Goal: Task Accomplishment & Management: Use online tool/utility

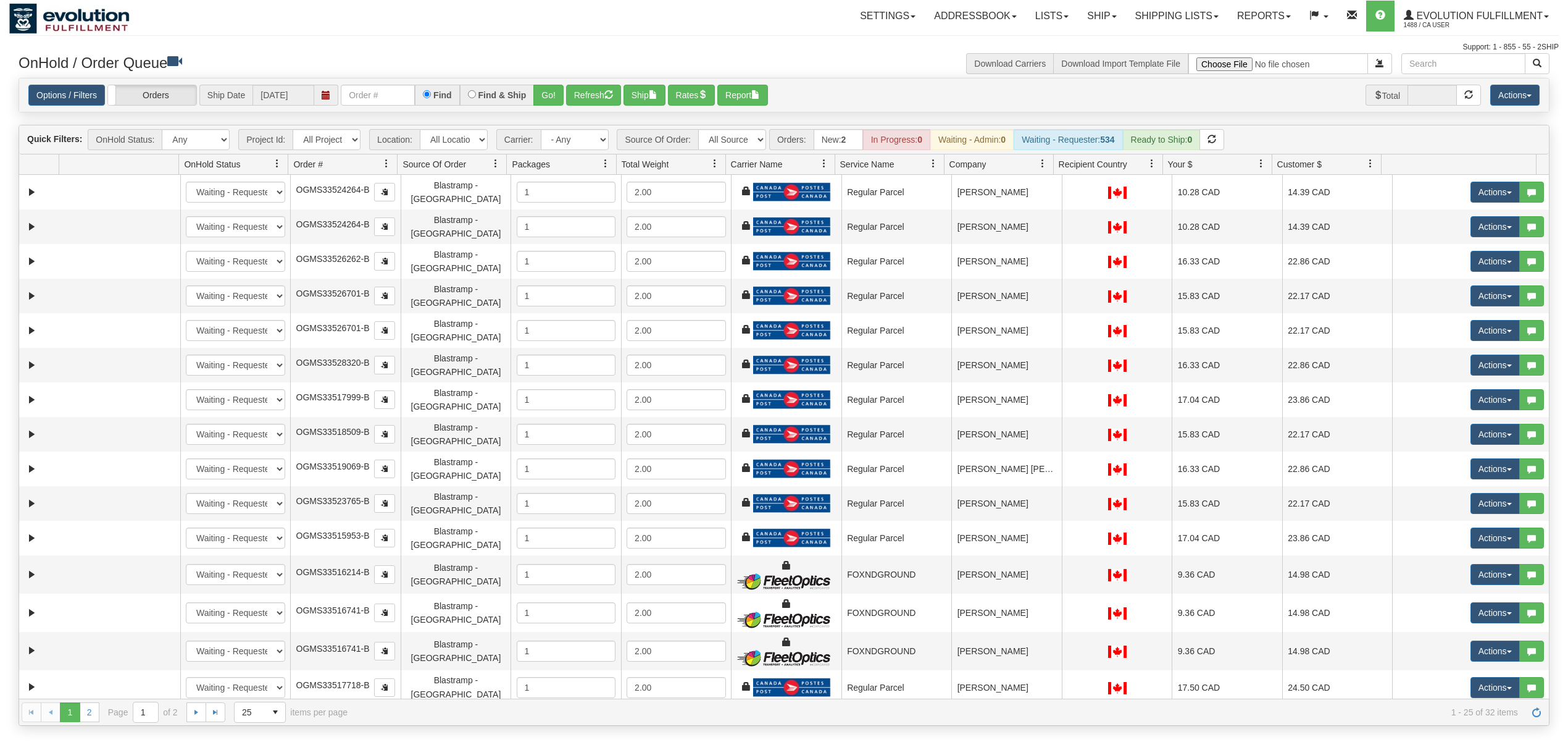
select select "Blastramp - [GEOGRAPHIC_DATA]"
click at [383, 98] on input "text" at bounding box center [377, 95] width 74 height 21
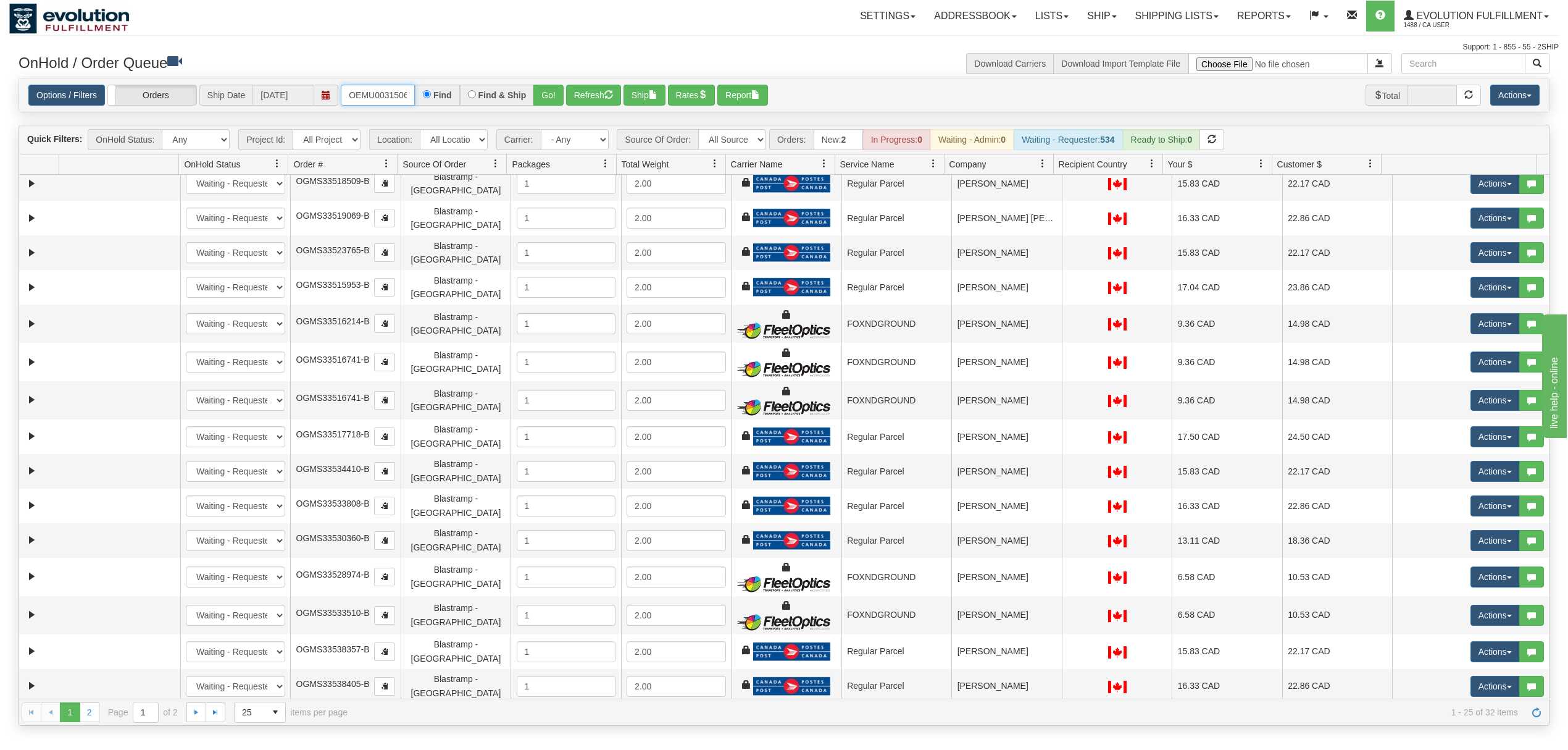
type input "OEMU0031506001"
click at [542, 94] on button "Go!" at bounding box center [548, 95] width 30 height 21
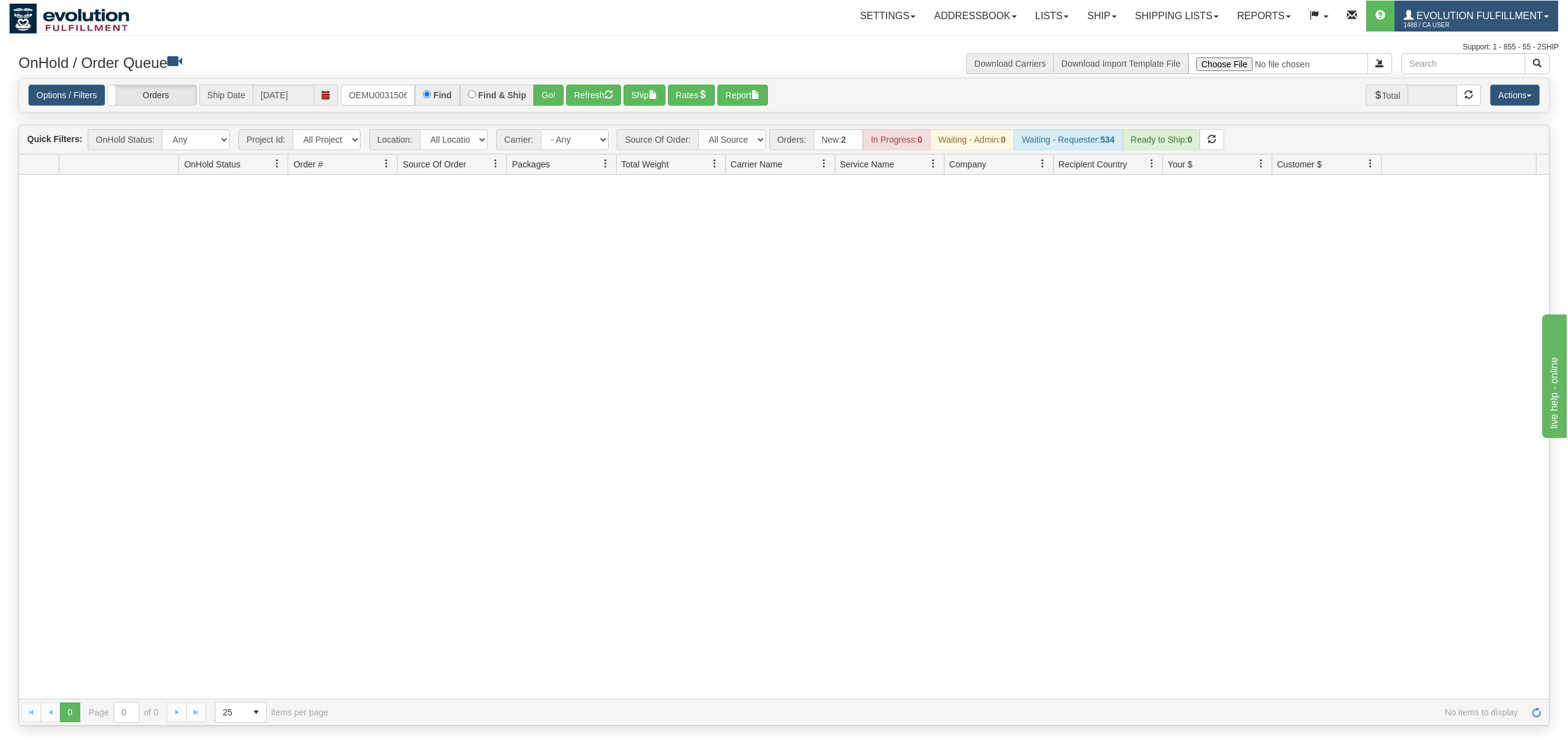
click at [1425, 28] on span "1488 / CA User" at bounding box center [1450, 25] width 92 height 13
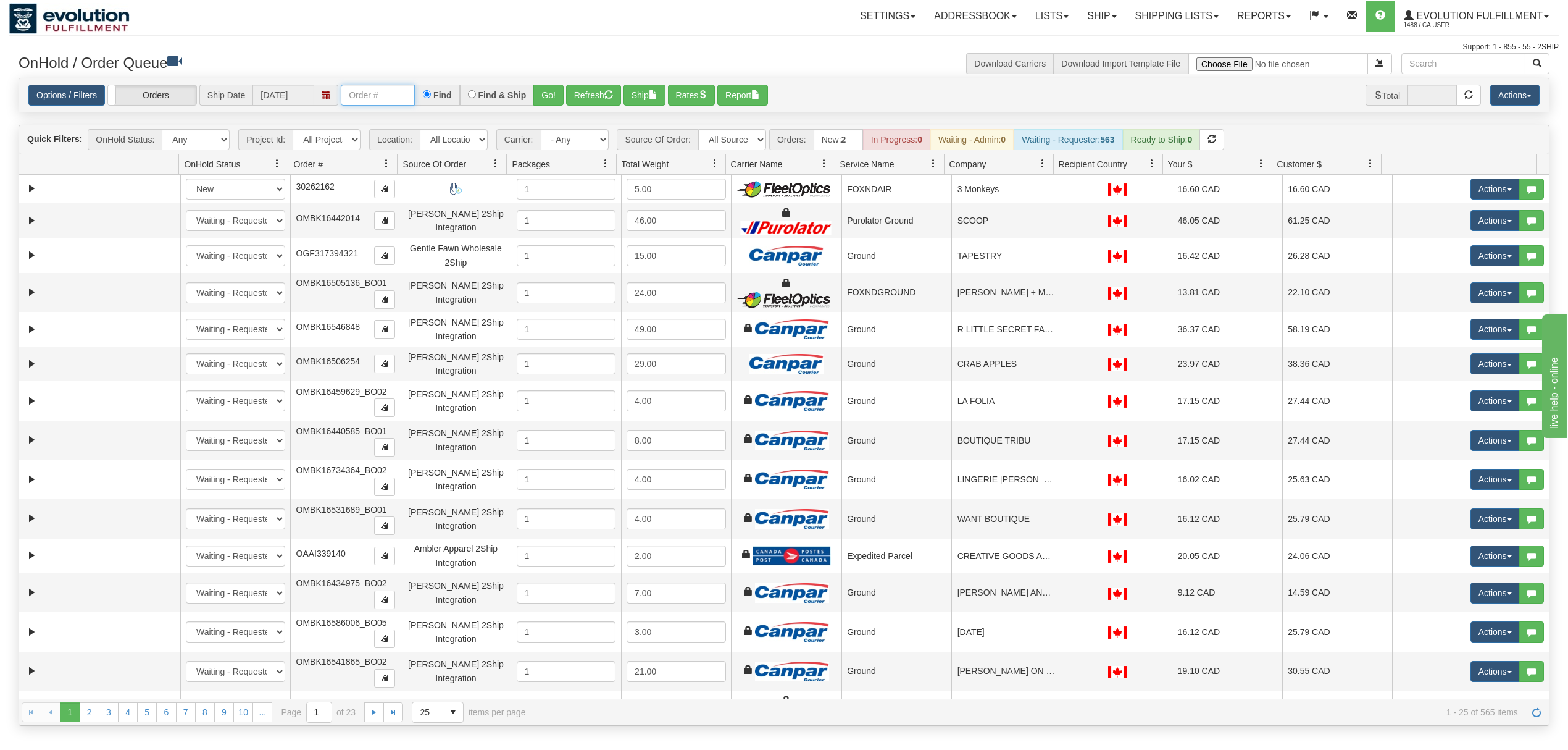
click at [394, 106] on input "text" at bounding box center [377, 95] width 74 height 21
click at [546, 90] on button "Go!" at bounding box center [548, 95] width 30 height 21
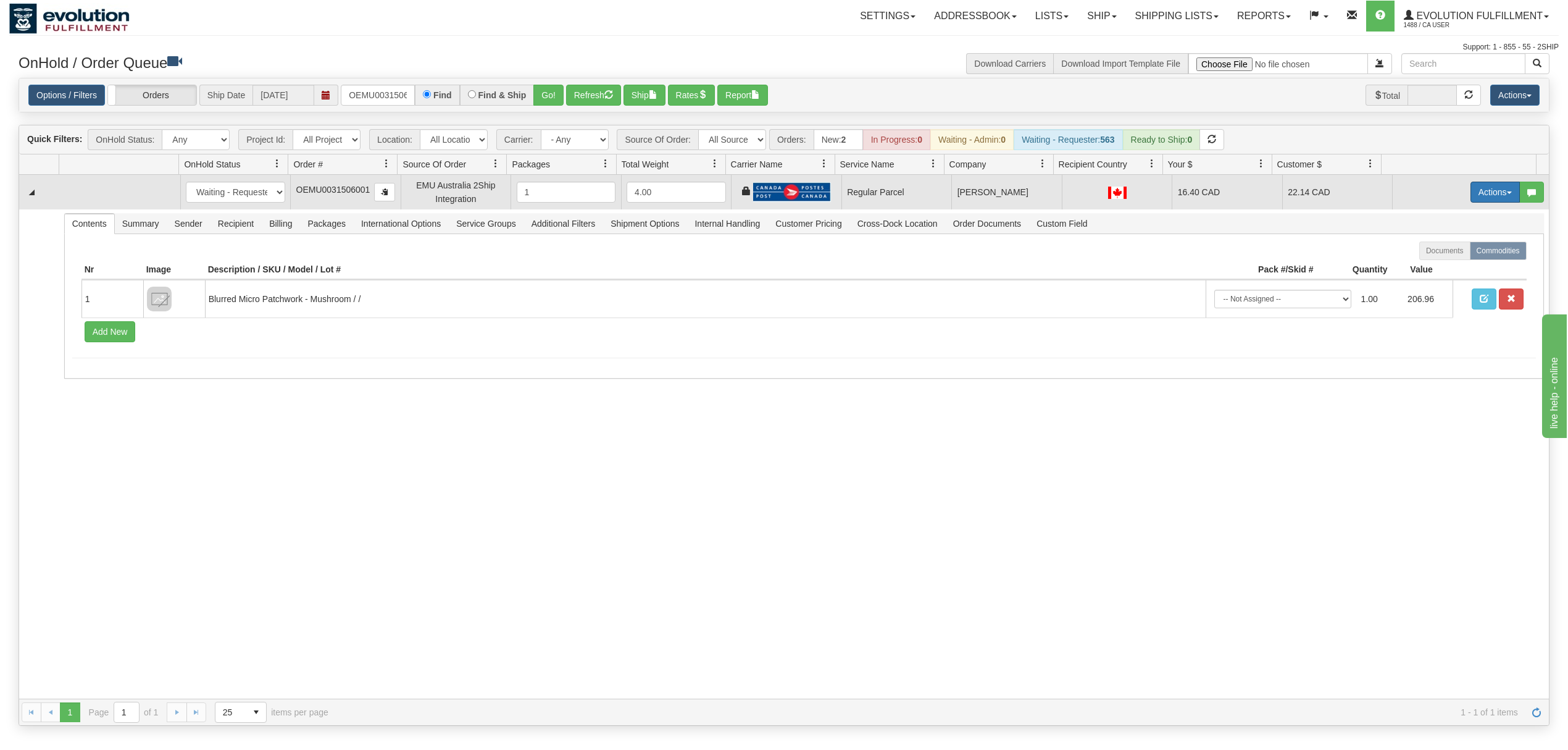
click at [1485, 199] on button "Actions" at bounding box center [1495, 192] width 50 height 21
click at [1424, 244] on link "Rate All Services" at bounding box center [1469, 248] width 98 height 16
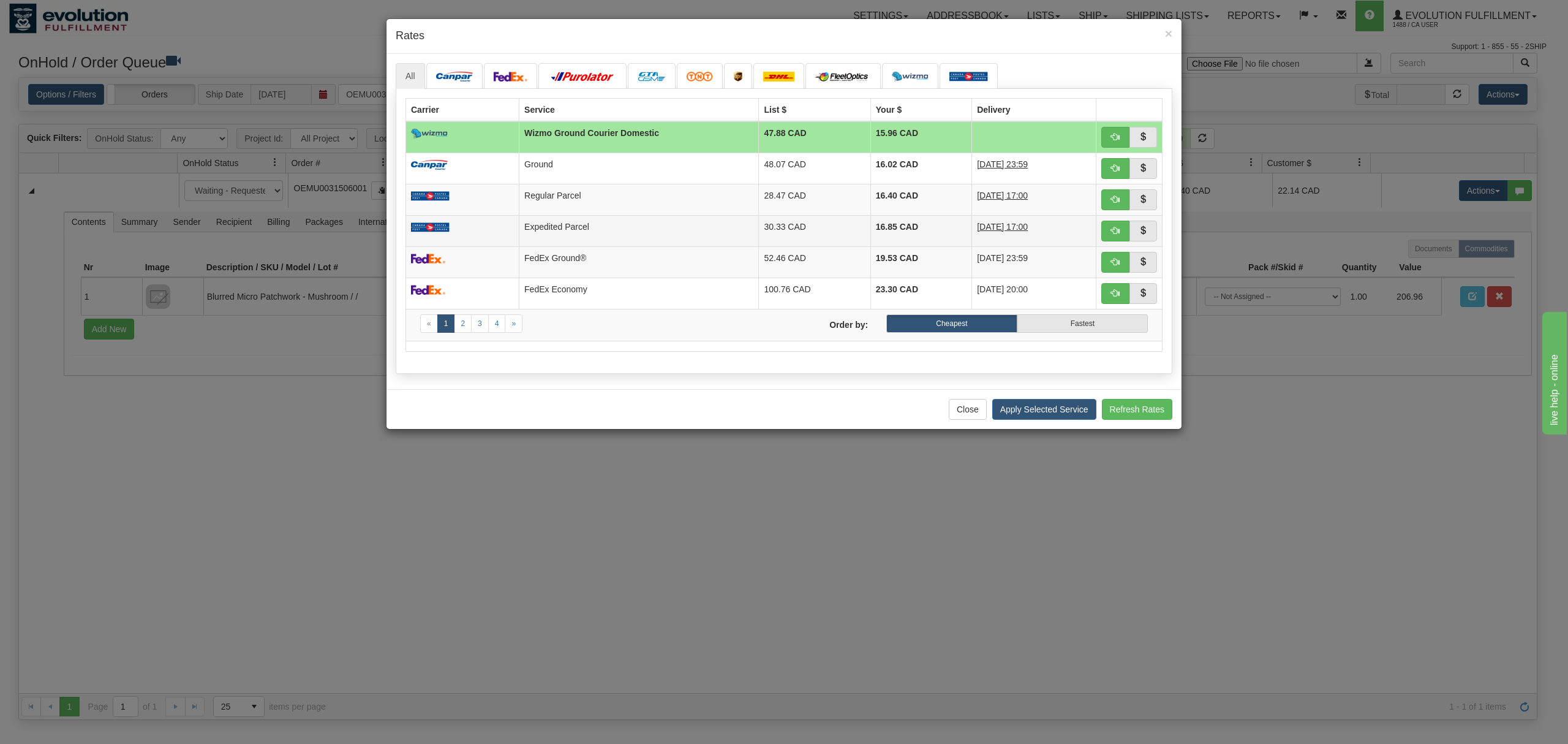
click at [661, 217] on td "Expedited Parcel" at bounding box center [639, 231] width 239 height 32
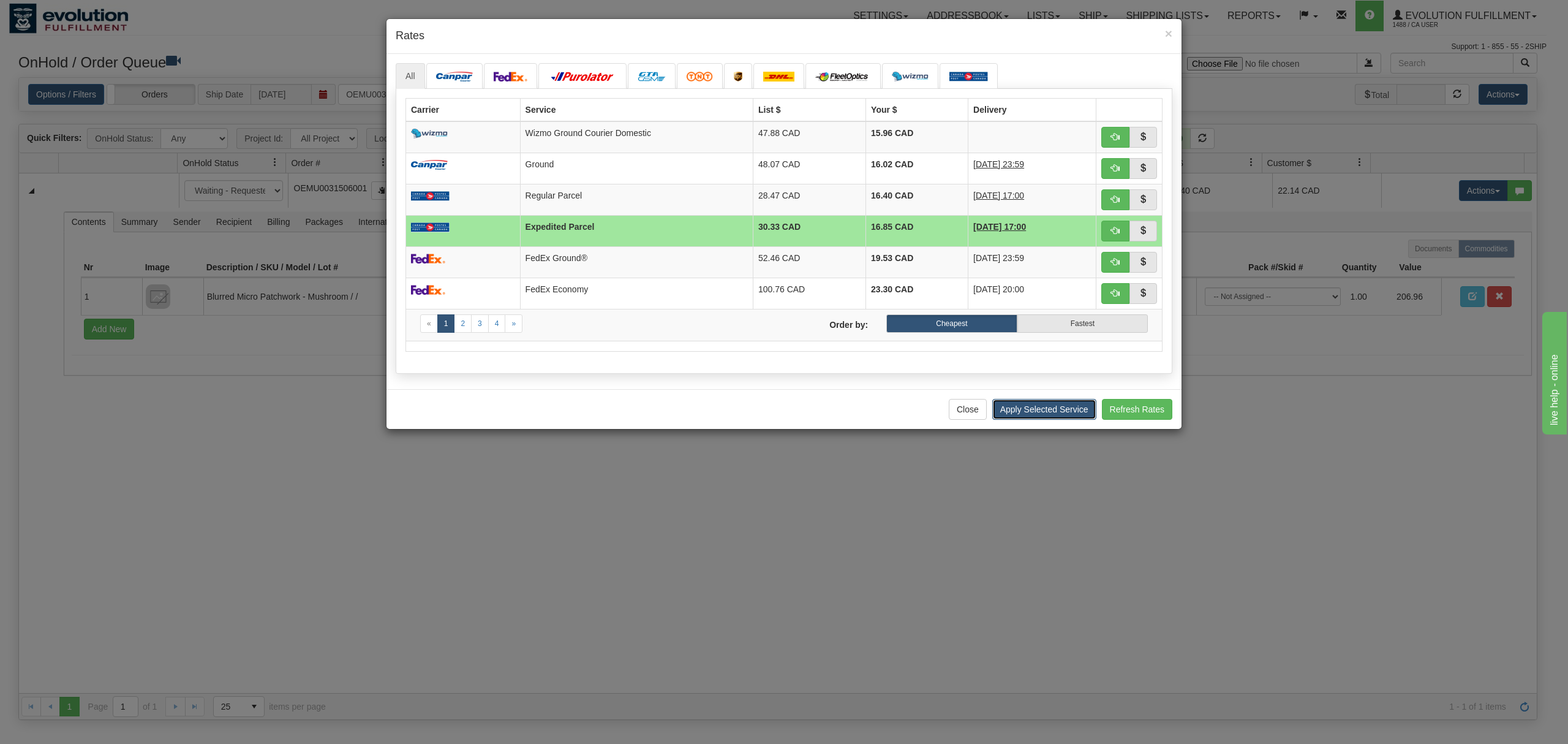
click at [1037, 413] on button "Apply Selected Service" at bounding box center [1044, 409] width 104 height 21
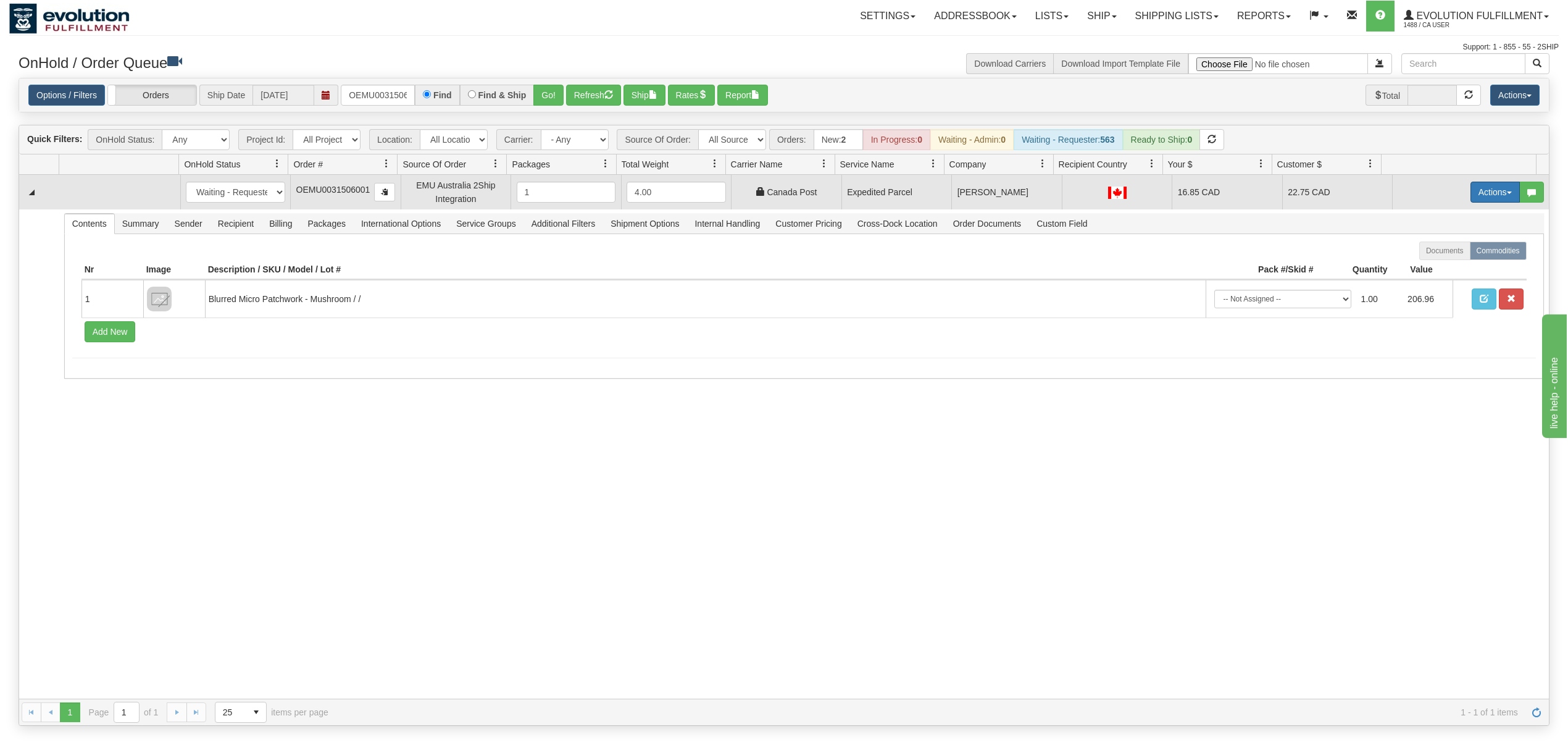
drag, startPoint x: 1453, startPoint y: 188, endPoint x: 1480, endPoint y: 198, distance: 28.8
click at [1454, 189] on td "Actions Open Refresh Rates Rate All Services Ship Delete Edit Items" at bounding box center [1470, 192] width 157 height 35
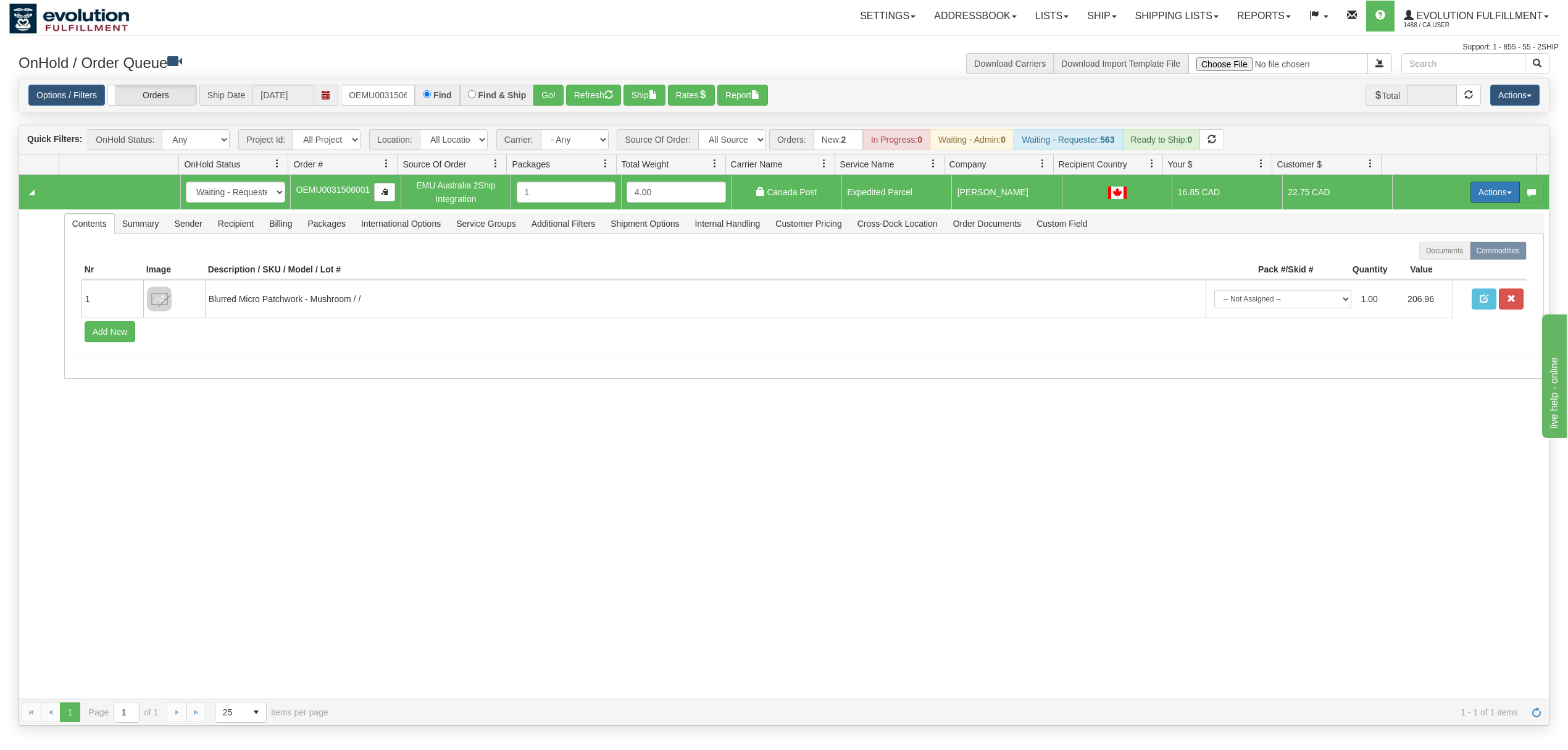
click at [1483, 199] on button "Actions" at bounding box center [1495, 192] width 50 height 21
click at [1433, 267] on span at bounding box center [1437, 264] width 9 height 9
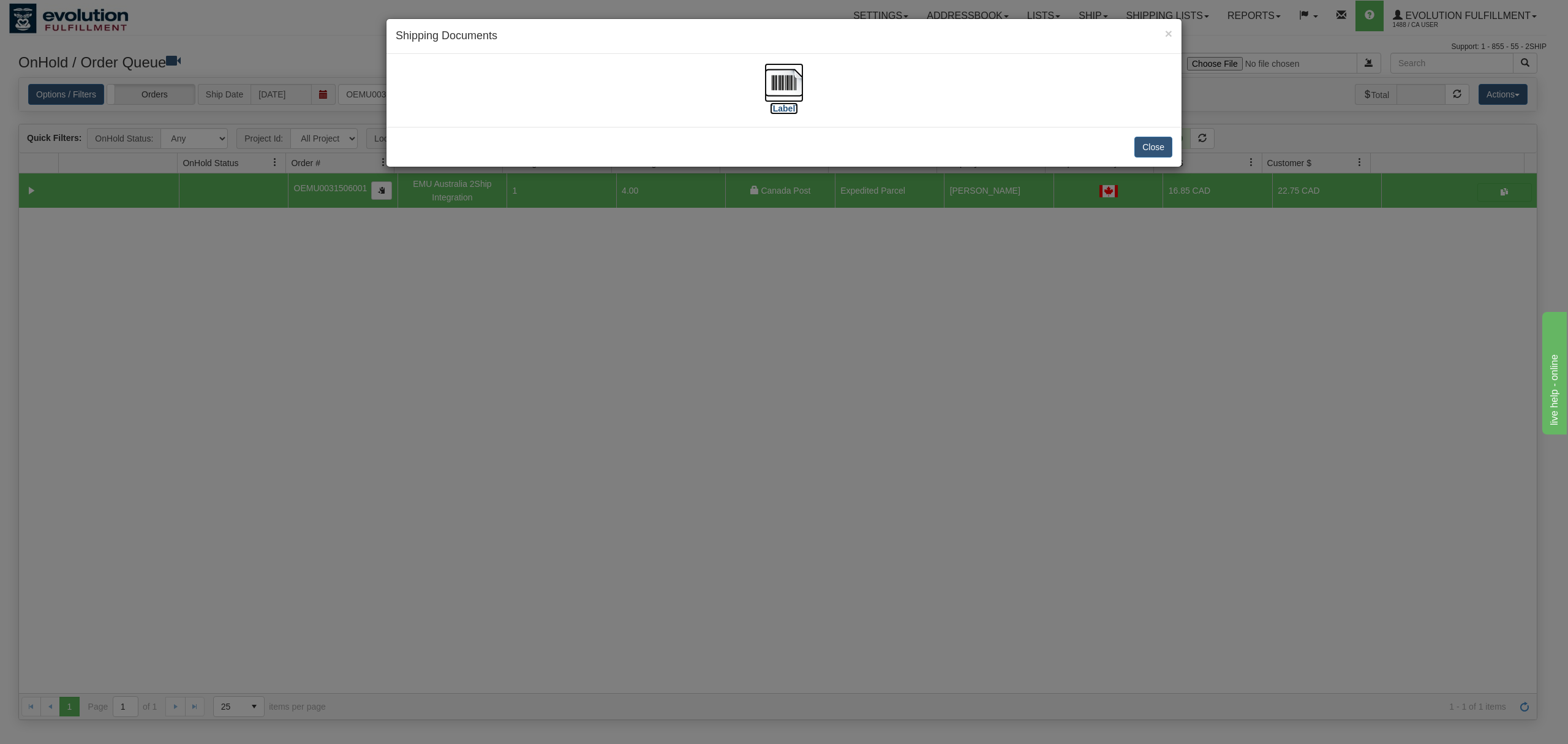
click at [786, 90] on img at bounding box center [783, 82] width 39 height 39
click at [1149, 154] on button "Close" at bounding box center [1153, 147] width 38 height 21
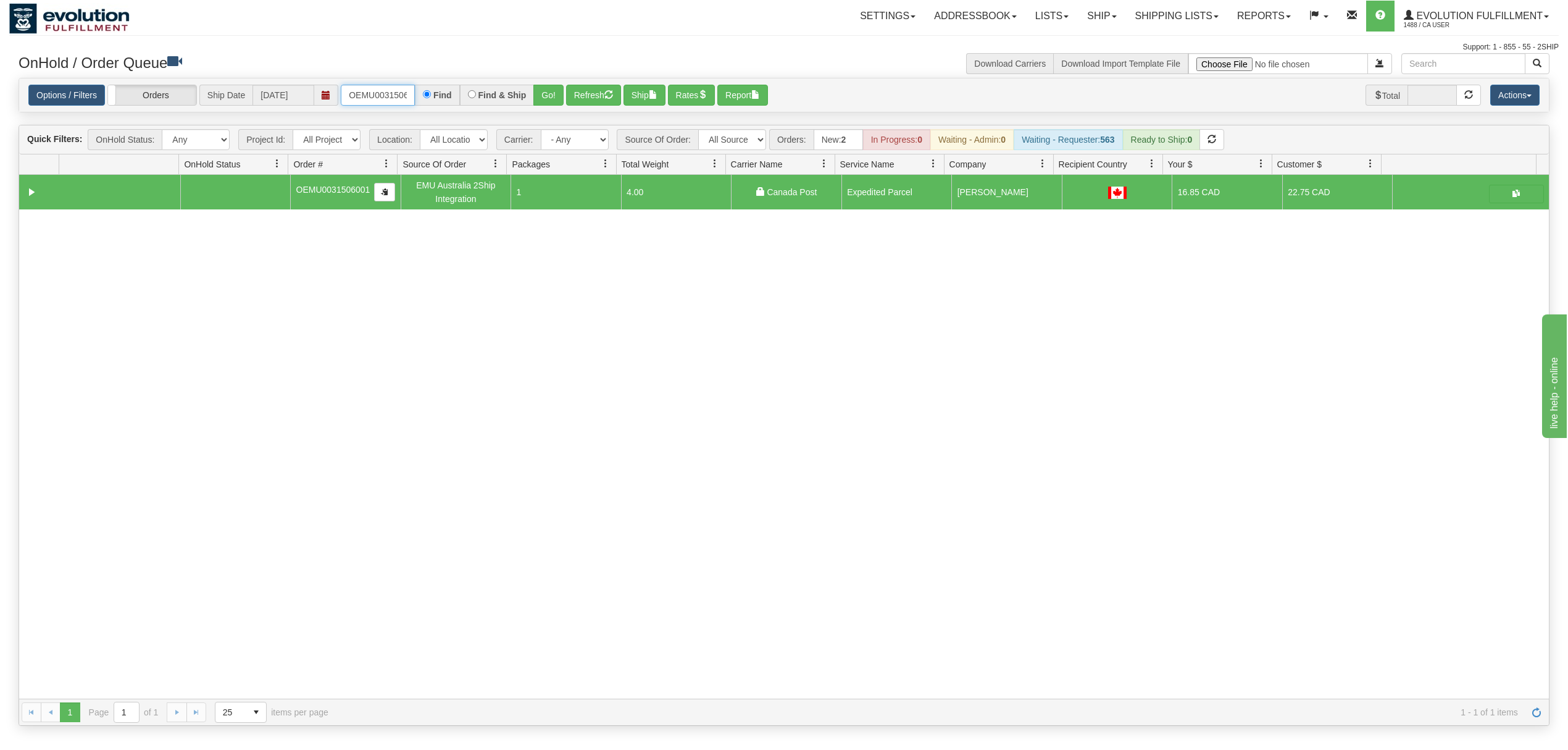
click at [371, 100] on input "OEMU0031506001" at bounding box center [377, 95] width 74 height 21
click at [552, 96] on button "Go!" at bounding box center [548, 95] width 30 height 21
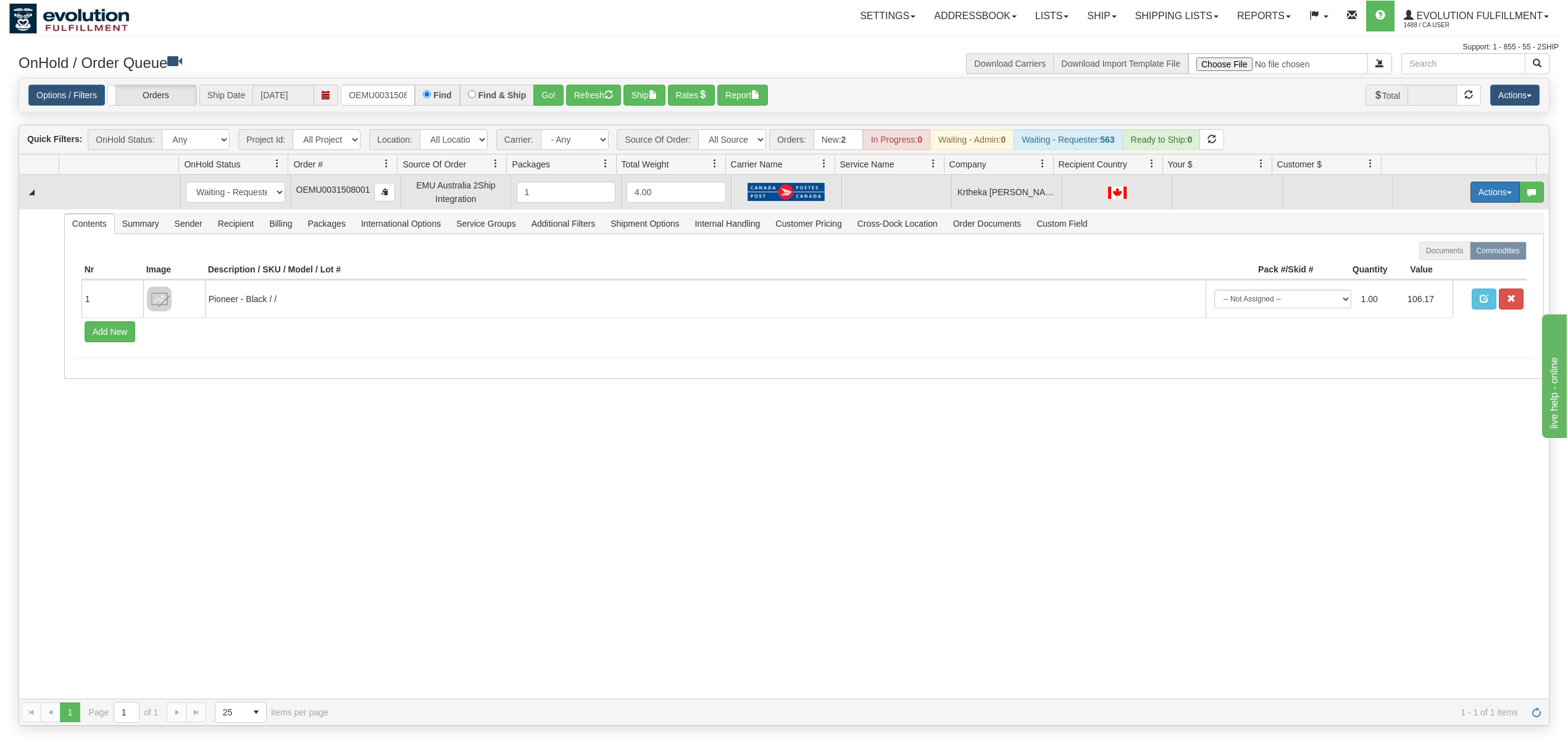
click at [1482, 189] on button "Actions" at bounding box center [1495, 192] width 50 height 21
click at [1433, 250] on span "Rate All Services" at bounding box center [1470, 247] width 74 height 10
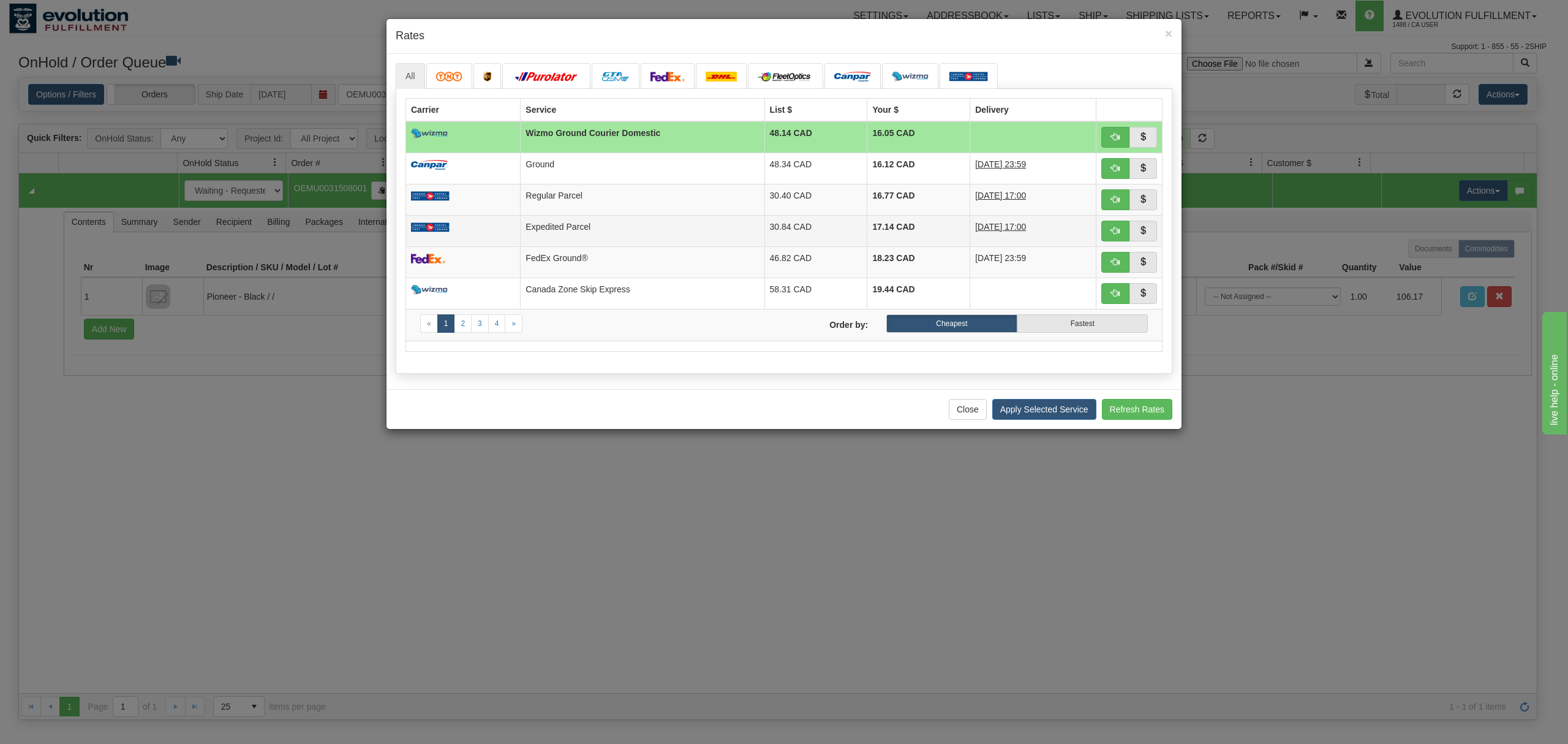
click at [509, 241] on td at bounding box center [463, 231] width 115 height 32
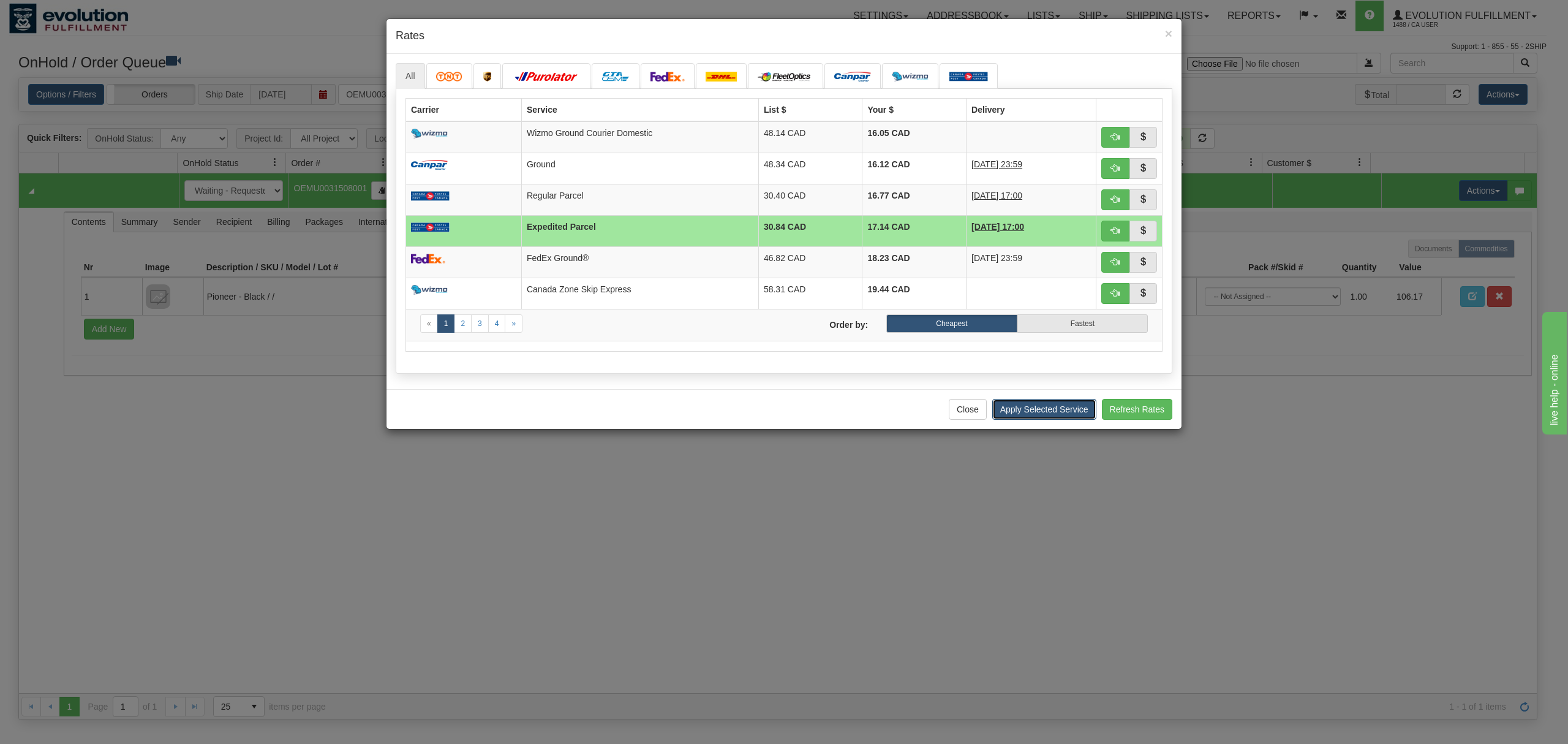
click at [1002, 408] on button "Apply Selected Service" at bounding box center [1044, 409] width 104 height 21
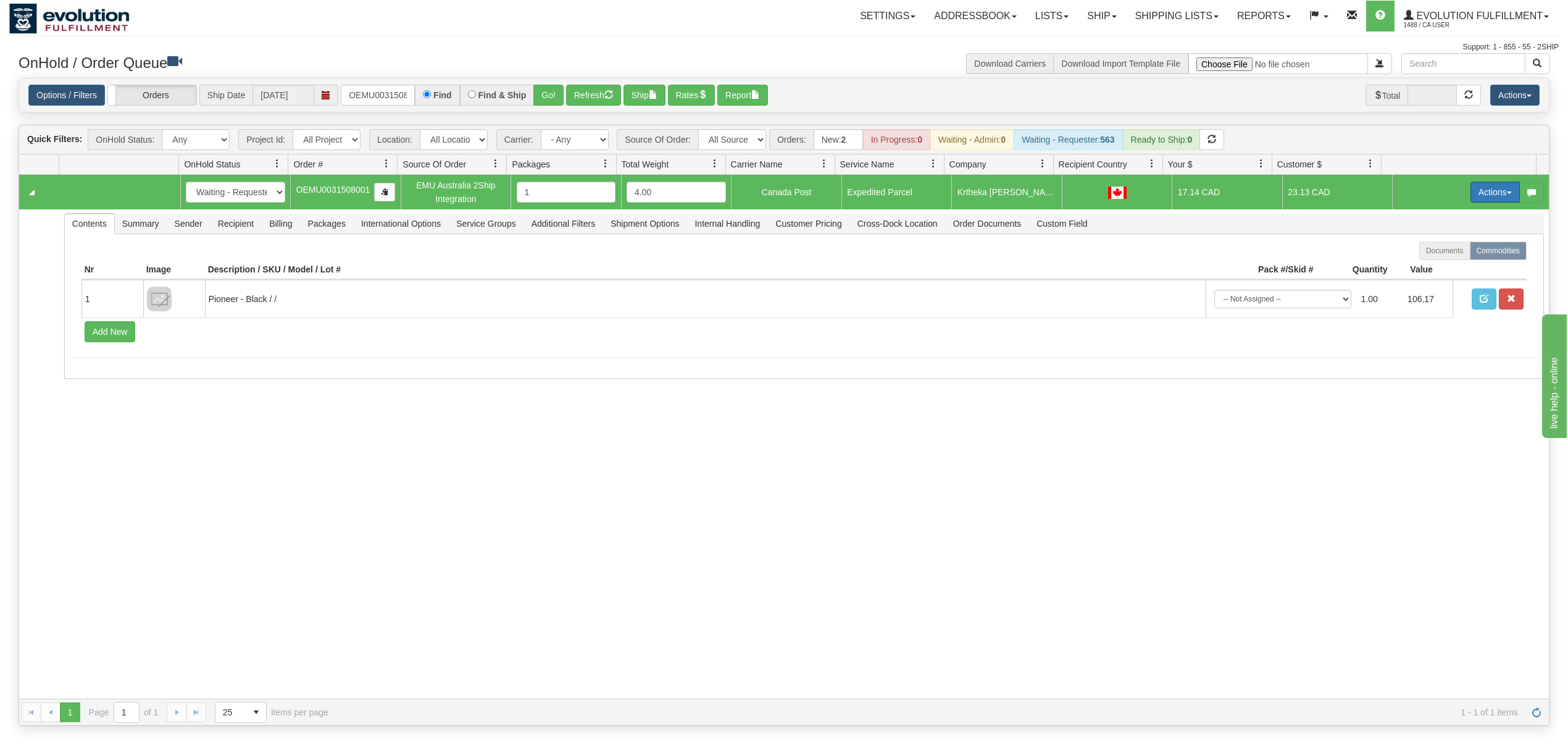
click at [1492, 192] on button "Actions" at bounding box center [1495, 192] width 50 height 21
click at [1433, 263] on span at bounding box center [1437, 264] width 9 height 9
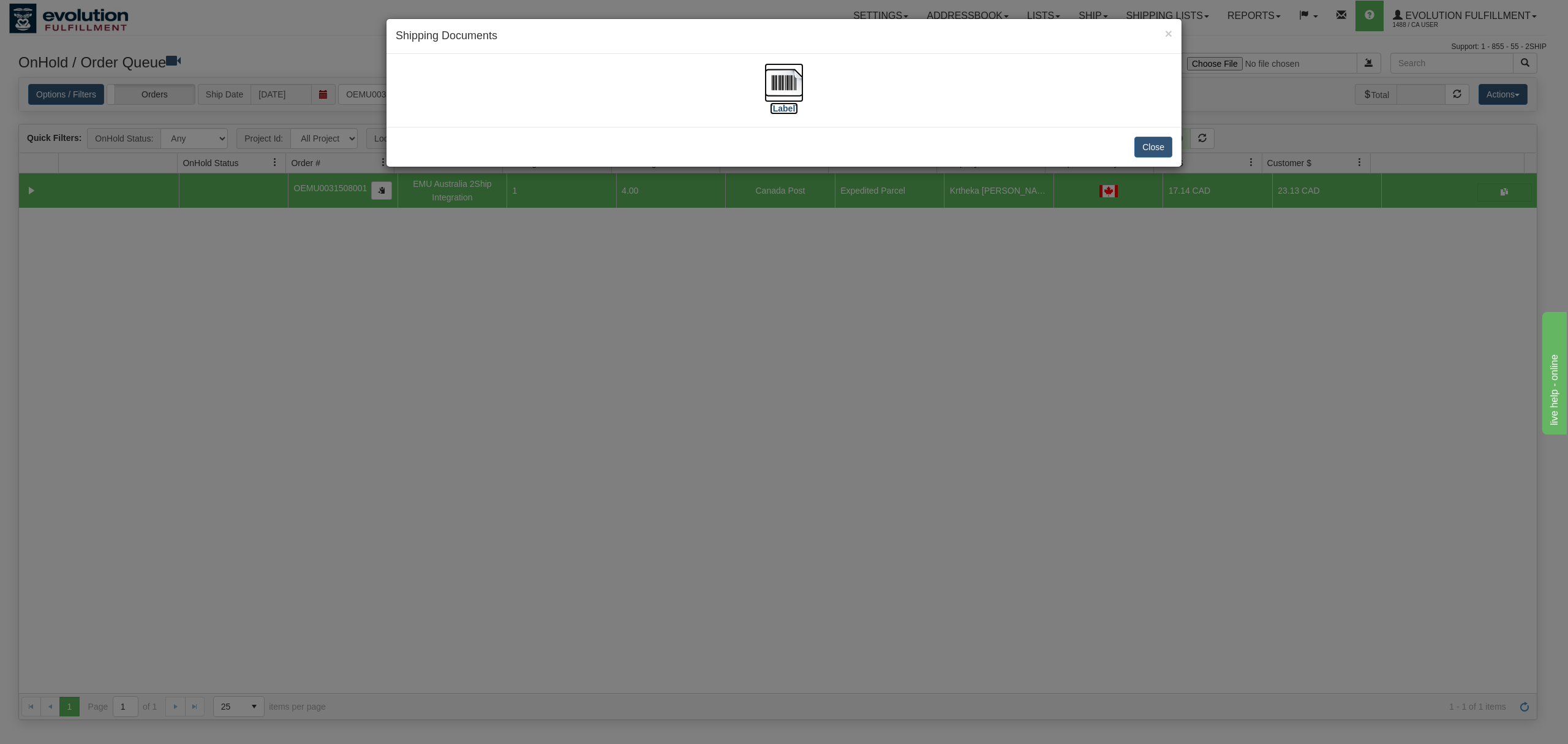
click at [783, 83] on img at bounding box center [783, 82] width 39 height 39
click at [1160, 145] on button "Close" at bounding box center [1153, 147] width 38 height 21
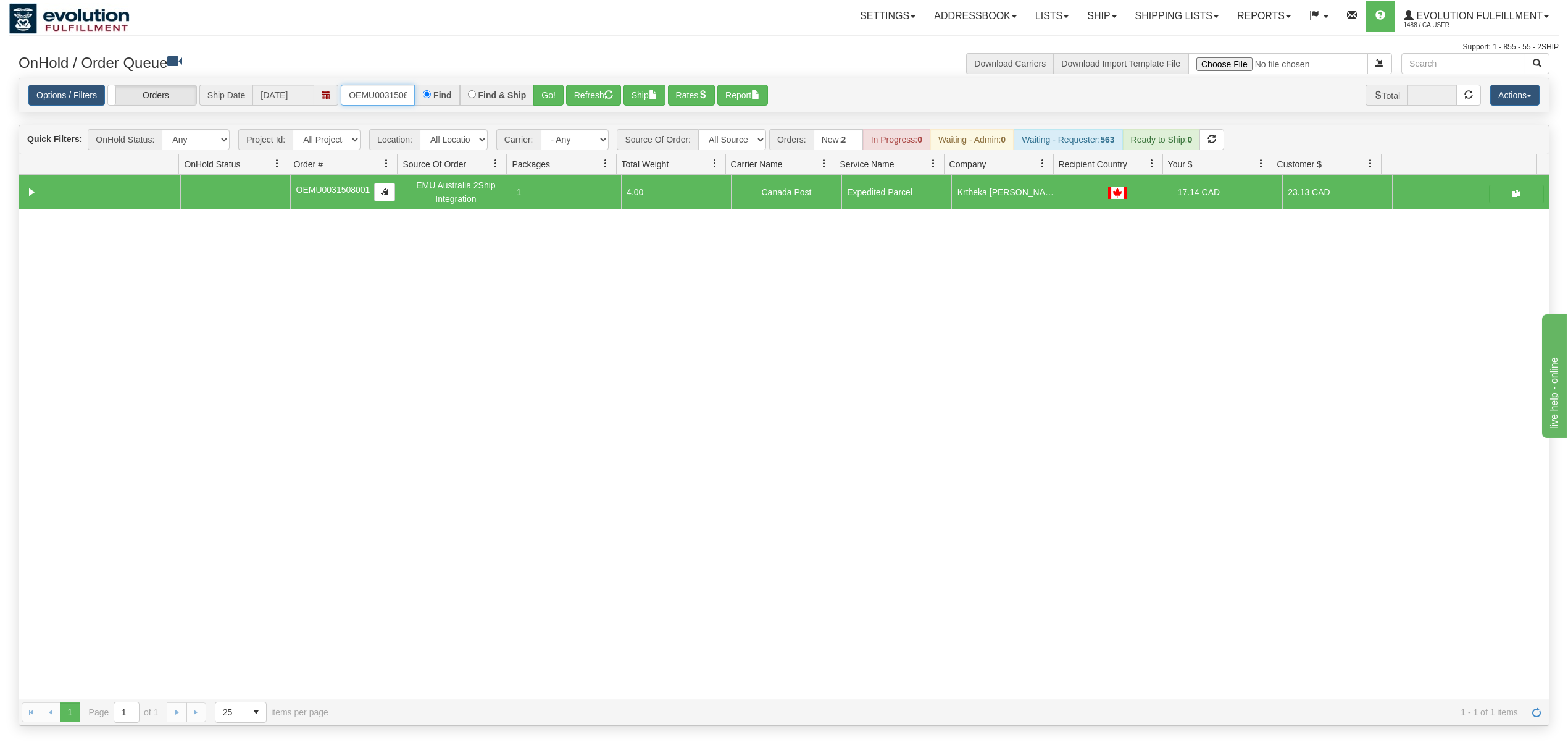
click at [369, 95] on input "OEMU0031508001" at bounding box center [377, 95] width 74 height 21
type input "OTOFW46786-1"
click at [549, 93] on button "Go!" at bounding box center [548, 95] width 30 height 21
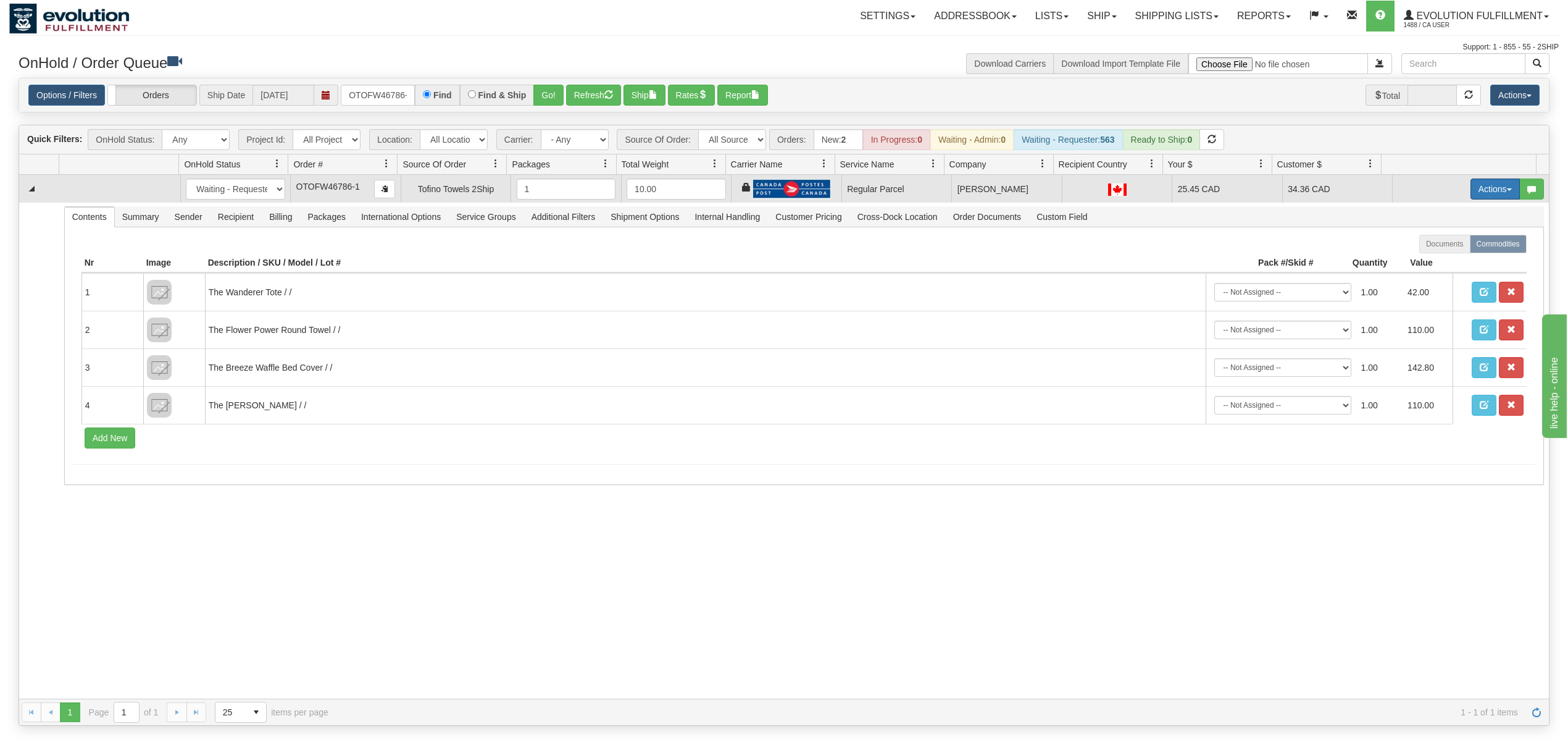
click at [1491, 188] on button "Actions" at bounding box center [1495, 189] width 50 height 21
click at [1437, 246] on span "Rate All Services" at bounding box center [1470, 244] width 74 height 10
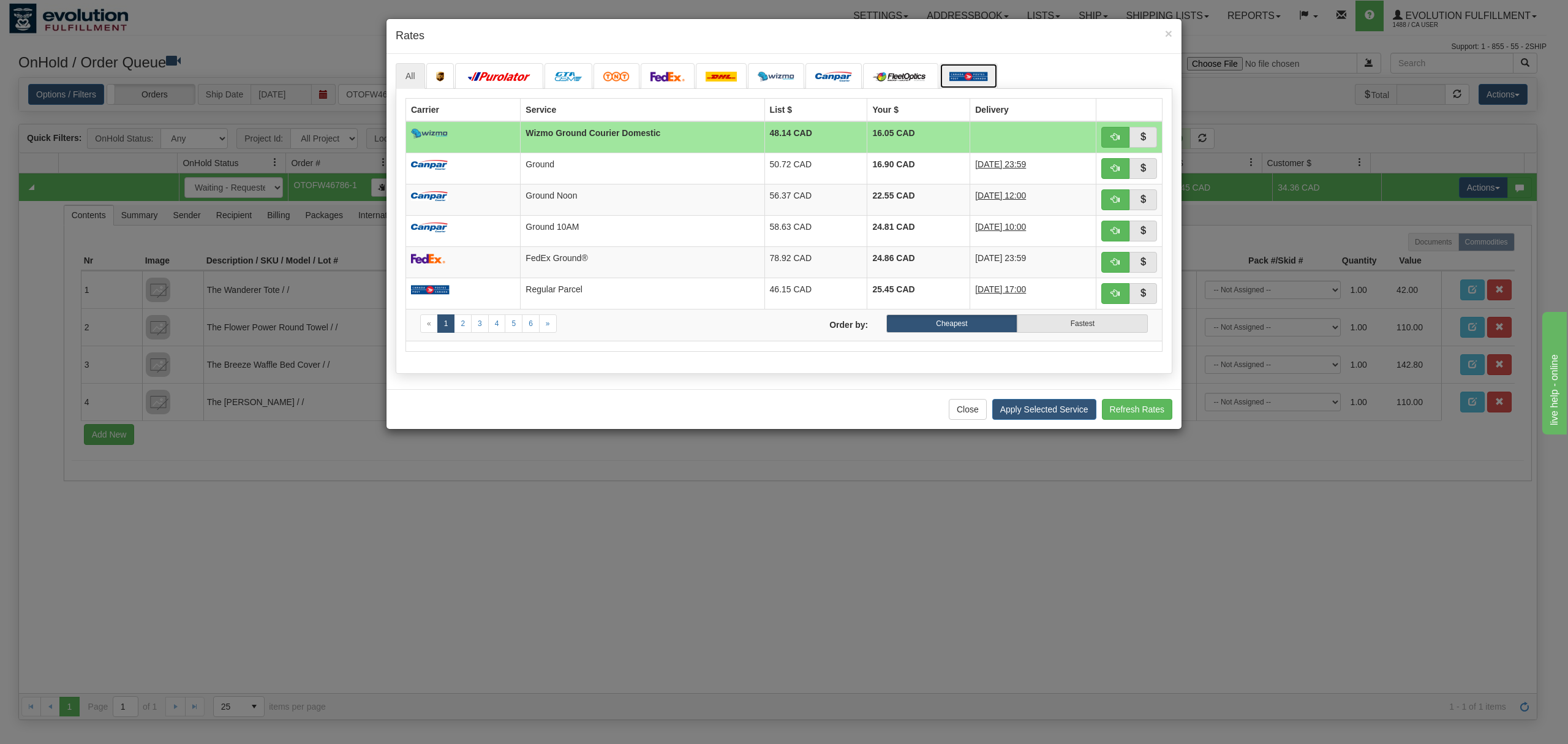
drag, startPoint x: 981, startPoint y: 76, endPoint x: 969, endPoint y: 79, distance: 12.4
click at [981, 76] on img at bounding box center [968, 76] width 39 height 10
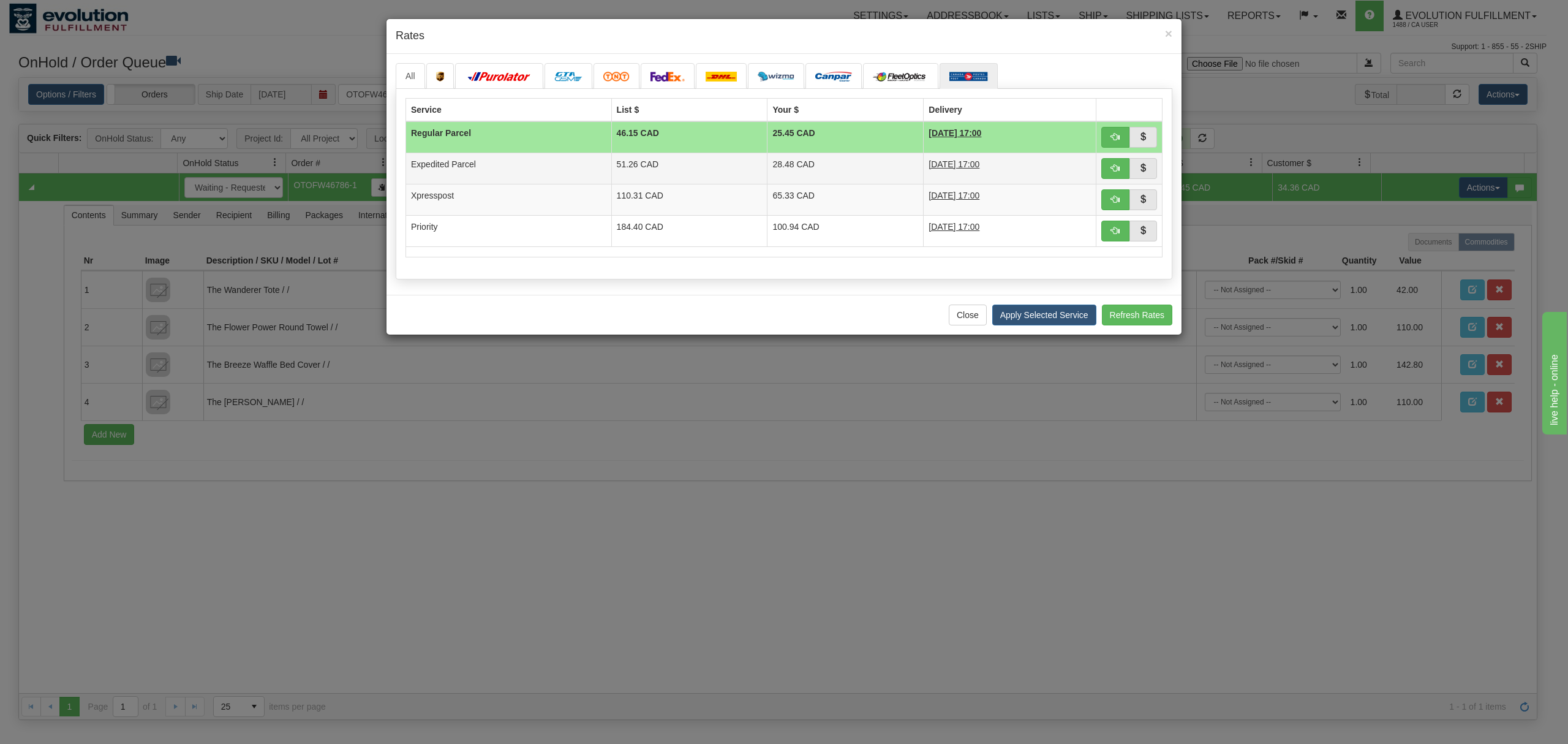
click at [714, 172] on td "51.26 CAD" at bounding box center [689, 168] width 156 height 32
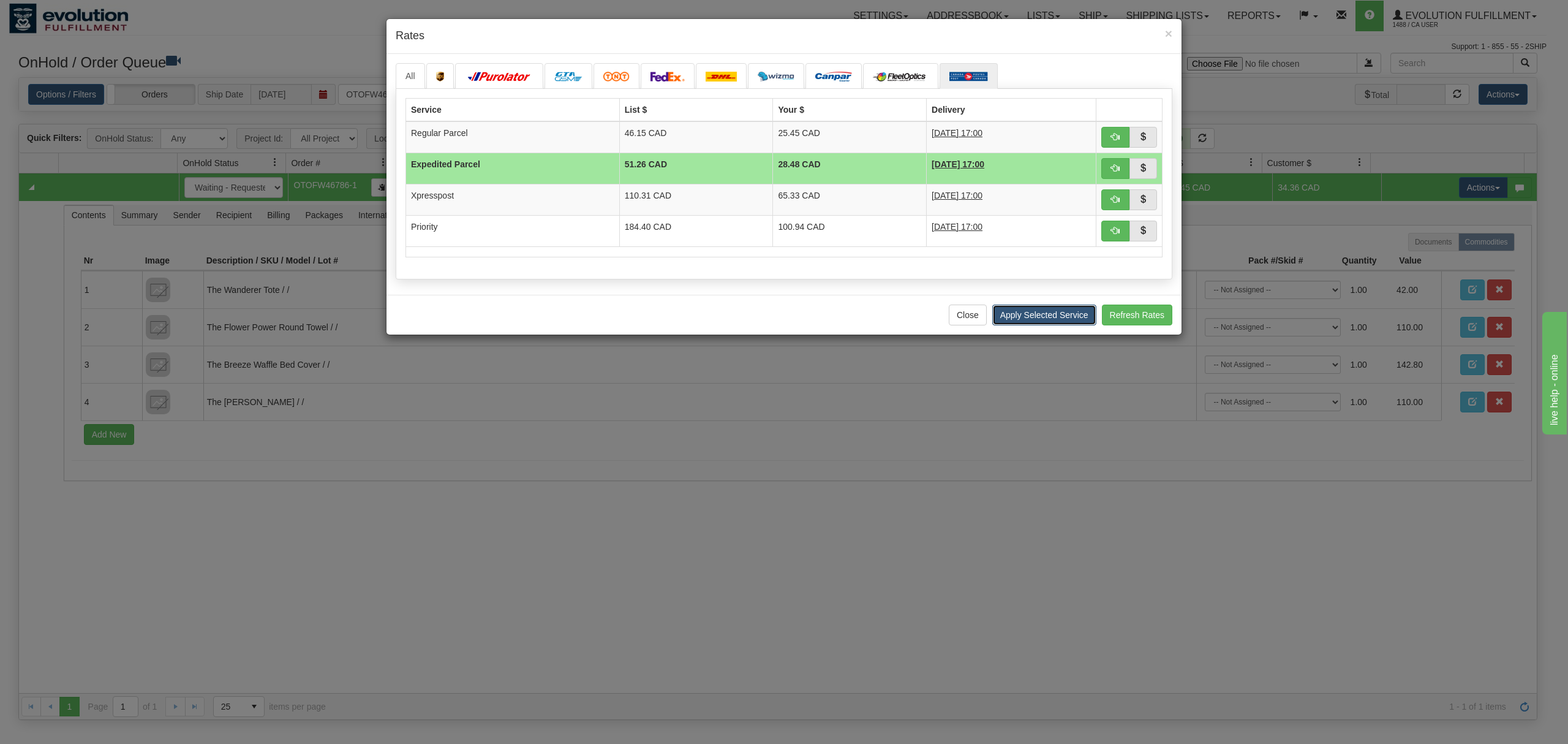
click at [1023, 314] on button "Apply Selected Service" at bounding box center [1044, 315] width 104 height 21
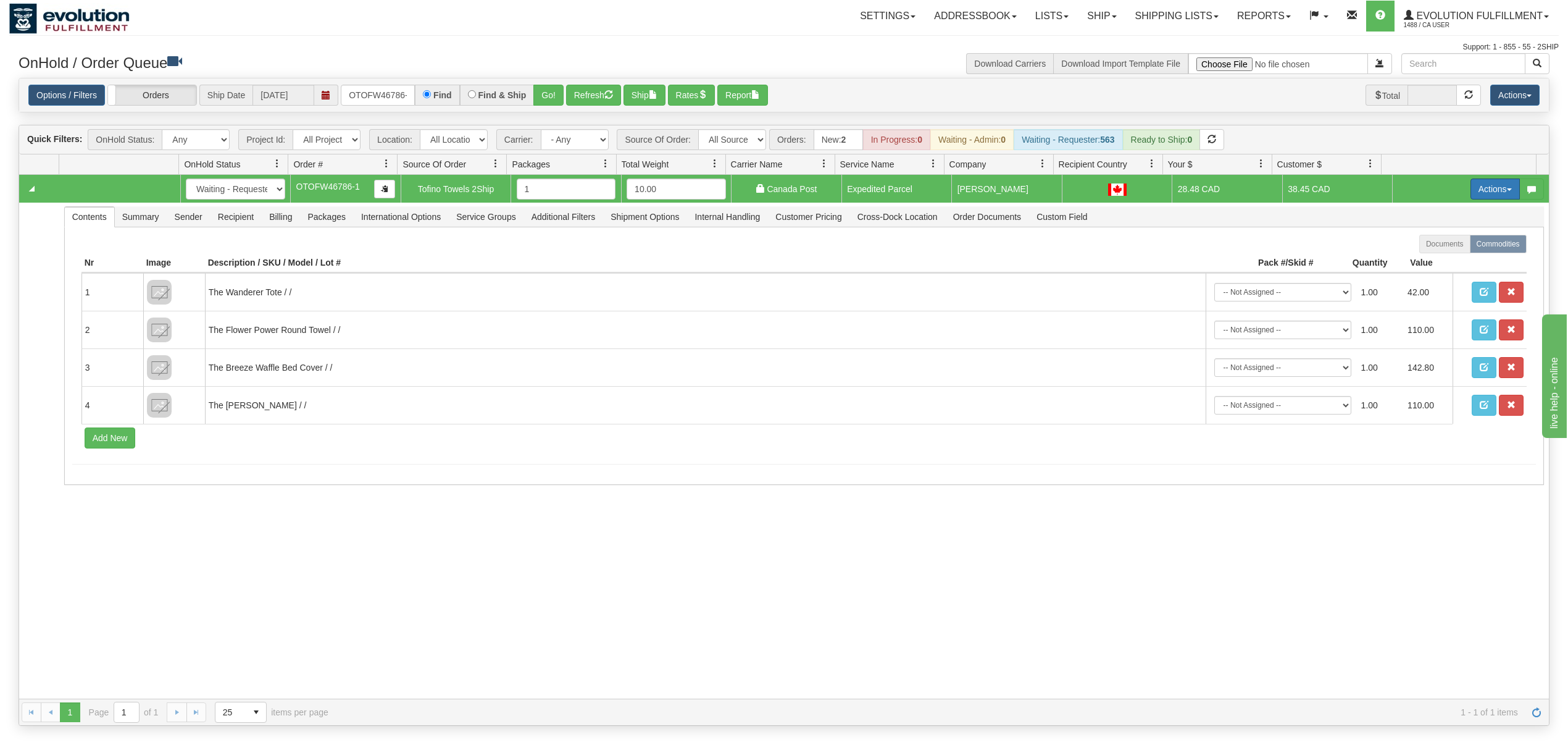
click at [1477, 191] on button "Actions" at bounding box center [1495, 189] width 50 height 21
click at [1433, 258] on span at bounding box center [1437, 260] width 9 height 9
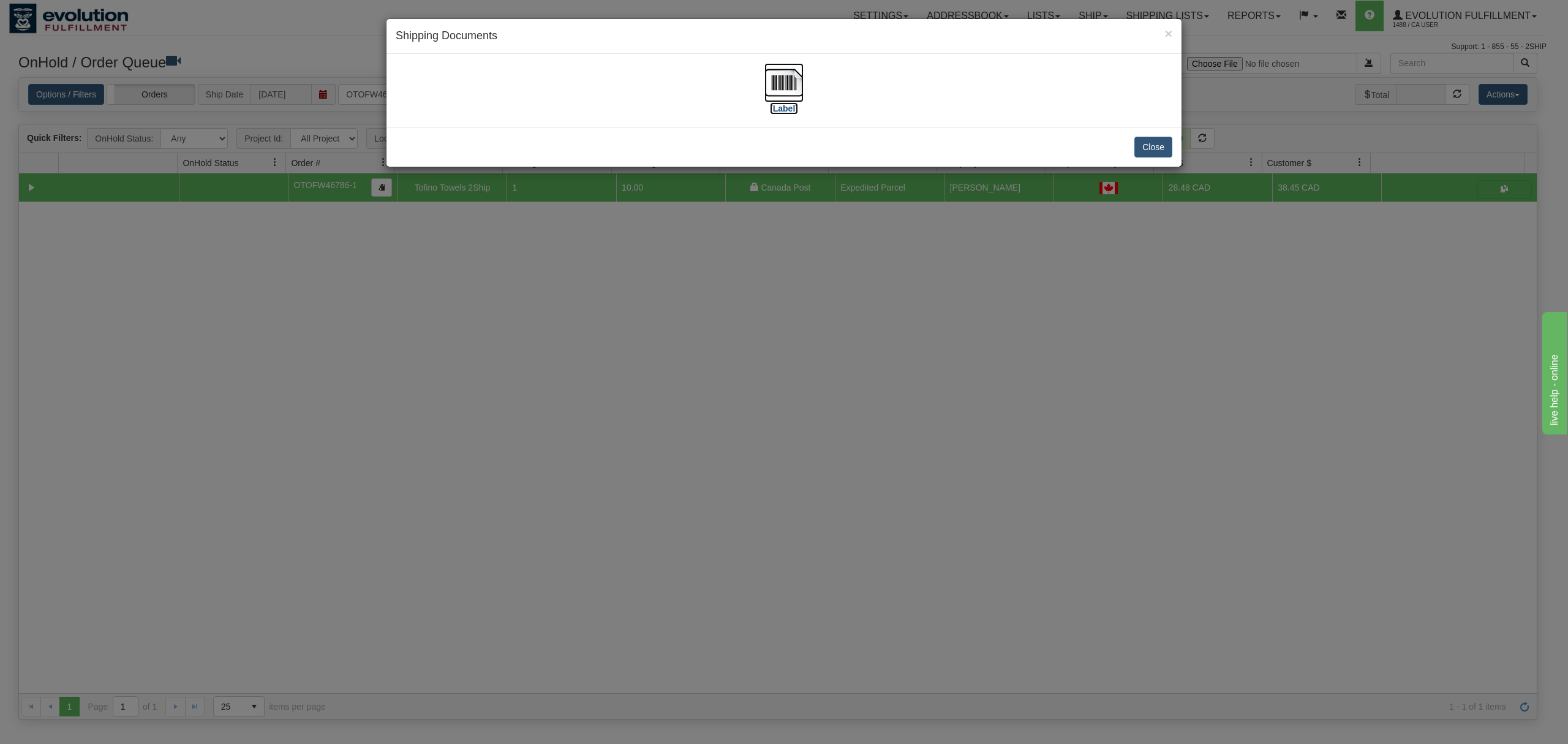
click at [777, 79] on img at bounding box center [783, 82] width 39 height 39
click at [1144, 147] on button "Close" at bounding box center [1153, 147] width 38 height 21
